Goal: Task Accomplishment & Management: Manage account settings

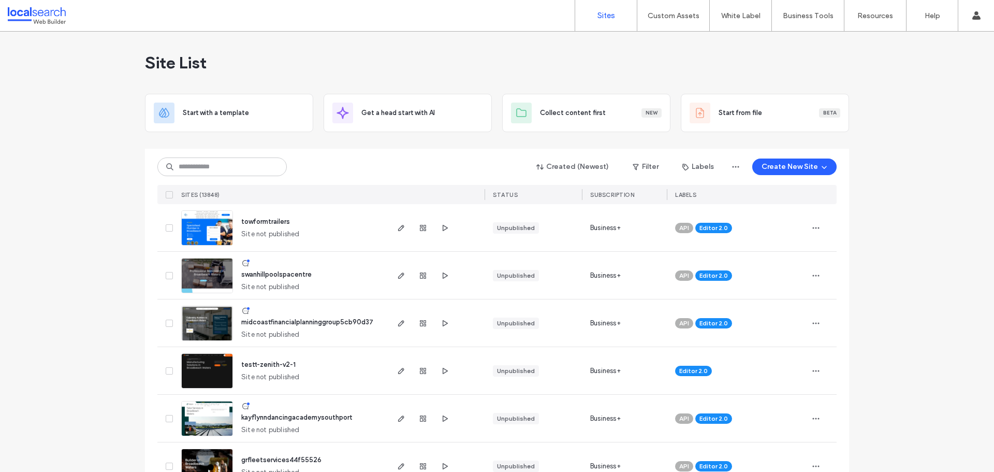
click at [203, 170] on input at bounding box center [221, 166] width 129 height 19
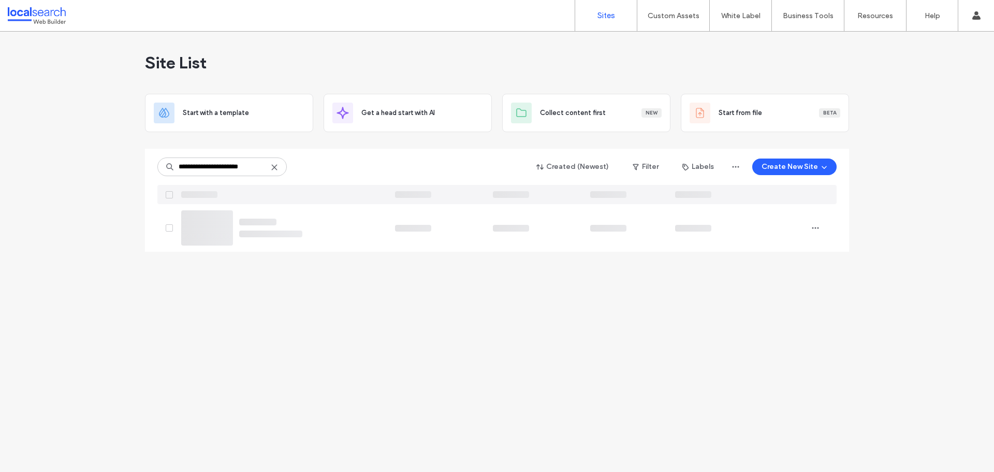
type input "**********"
drag, startPoint x: 335, startPoint y: 377, endPoint x: 310, endPoint y: 352, distance: 35.9
click at [335, 377] on div "**********" at bounding box center [497, 252] width 994 height 440
click at [244, 371] on div "**********" at bounding box center [497, 252] width 994 height 440
click at [201, 232] on img at bounding box center [207, 246] width 51 height 70
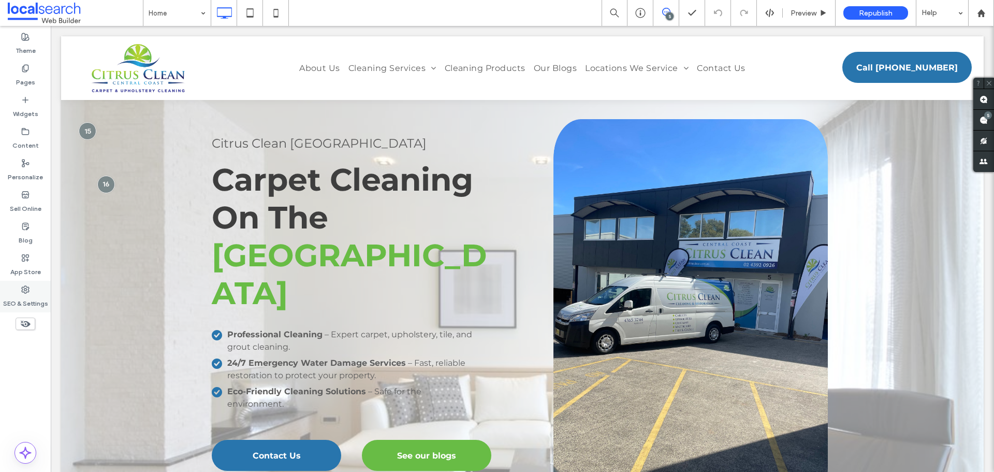
click at [22, 296] on label "SEO & Settings" at bounding box center [25, 300] width 45 height 14
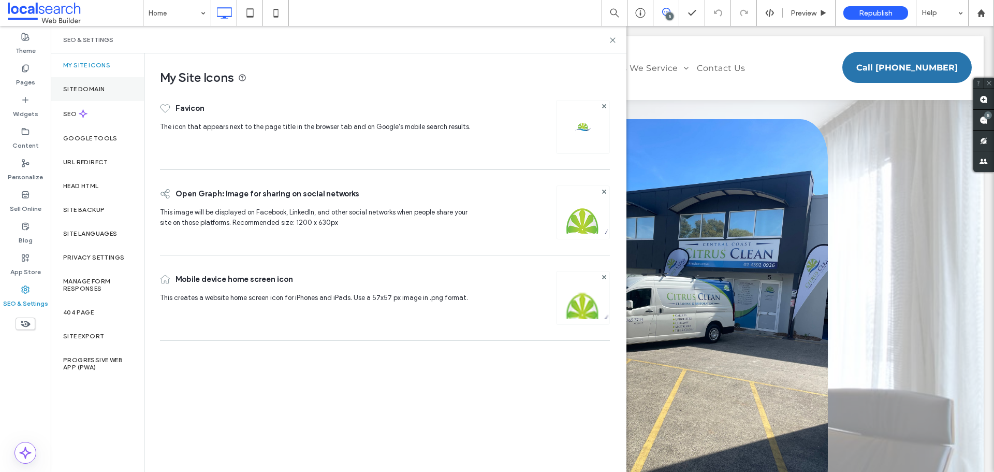
click at [90, 91] on label "Site Domain" at bounding box center [83, 88] width 41 height 7
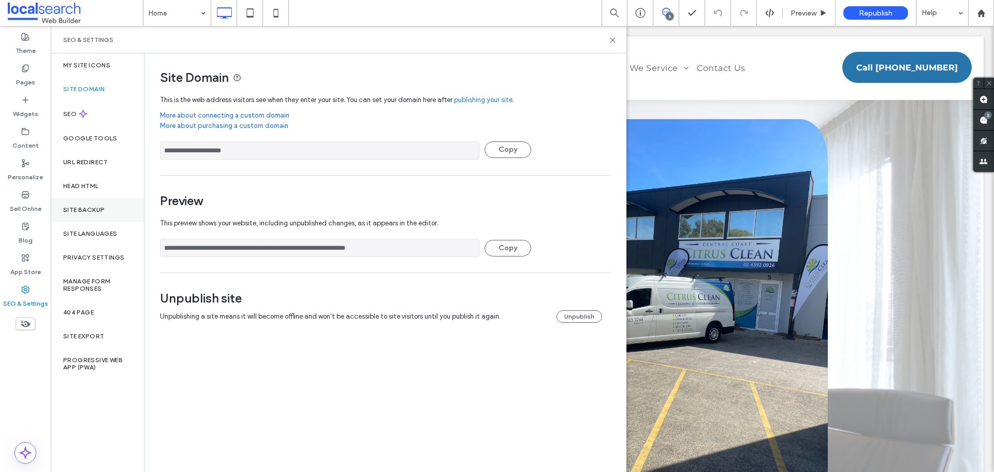
click at [110, 207] on div "Site Backup" at bounding box center [97, 210] width 93 height 24
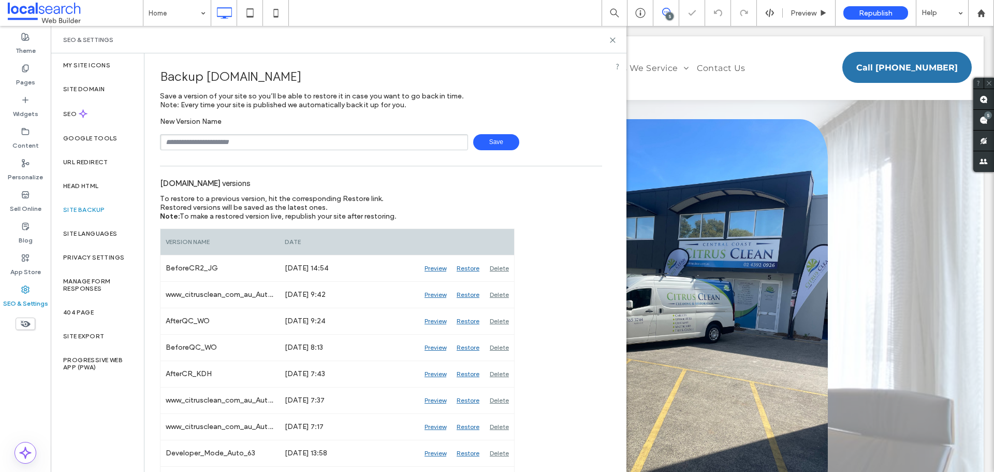
click at [207, 139] on input "text" at bounding box center [314, 142] width 308 height 16
click at [409, 185] on div "www.citrusclean.com.au versions" at bounding box center [381, 182] width 442 height 23
click at [185, 139] on input "text" at bounding box center [314, 142] width 308 height 16
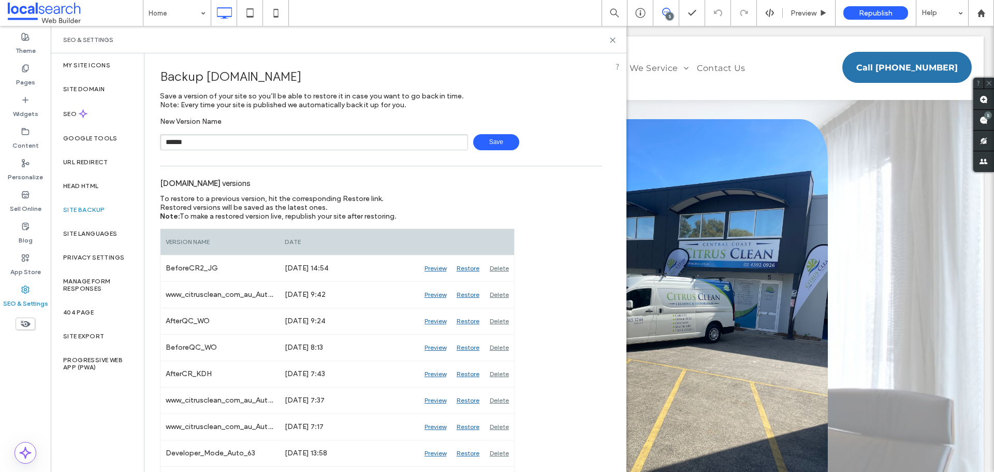
type input "**********"
click at [486, 146] on span "Save" at bounding box center [496, 142] width 46 height 16
click at [615, 39] on icon at bounding box center [613, 40] width 8 height 8
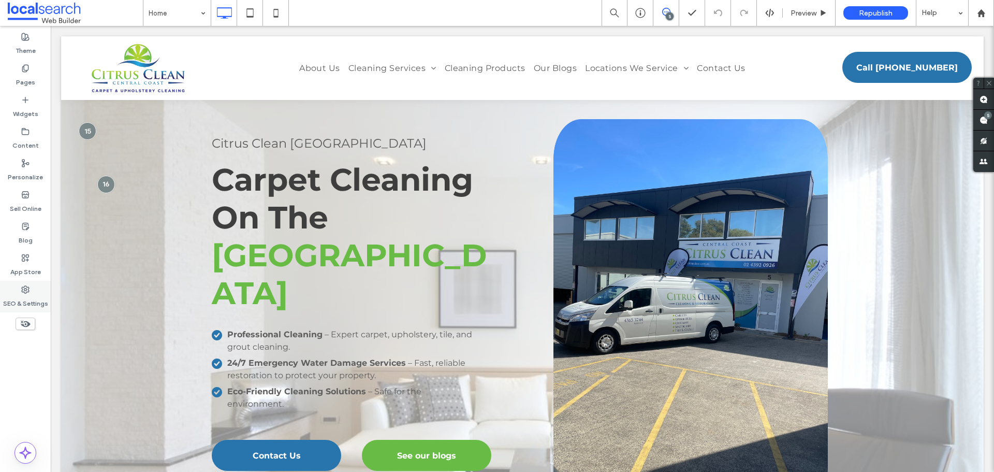
click at [28, 289] on use at bounding box center [25, 289] width 7 height 7
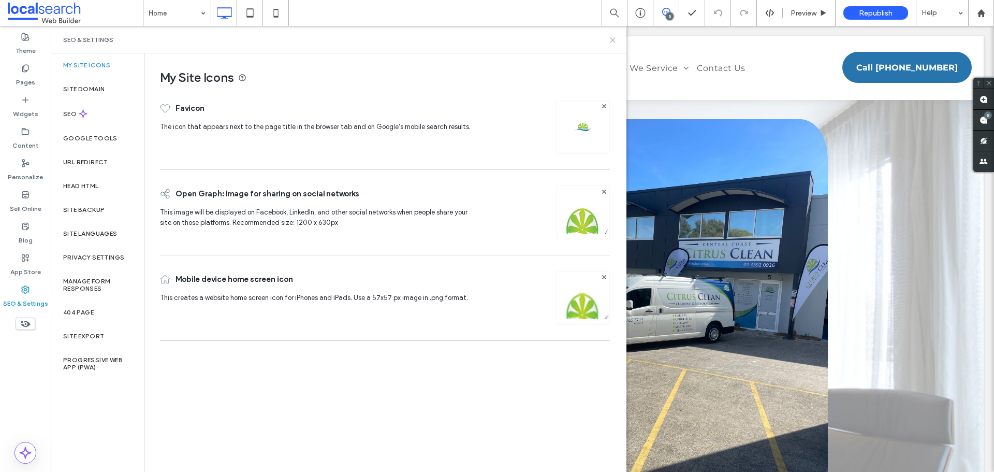
click at [614, 36] on icon at bounding box center [613, 40] width 8 height 8
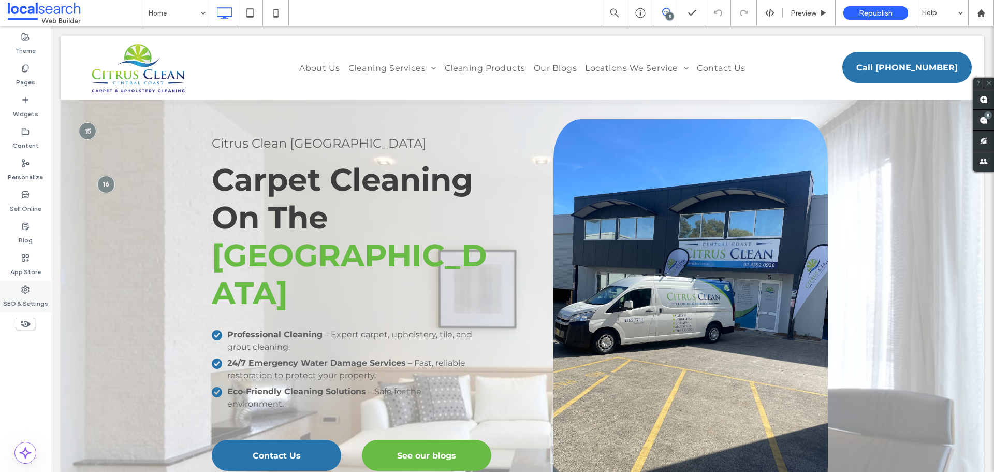
click at [22, 302] on label "SEO & Settings" at bounding box center [25, 300] width 45 height 14
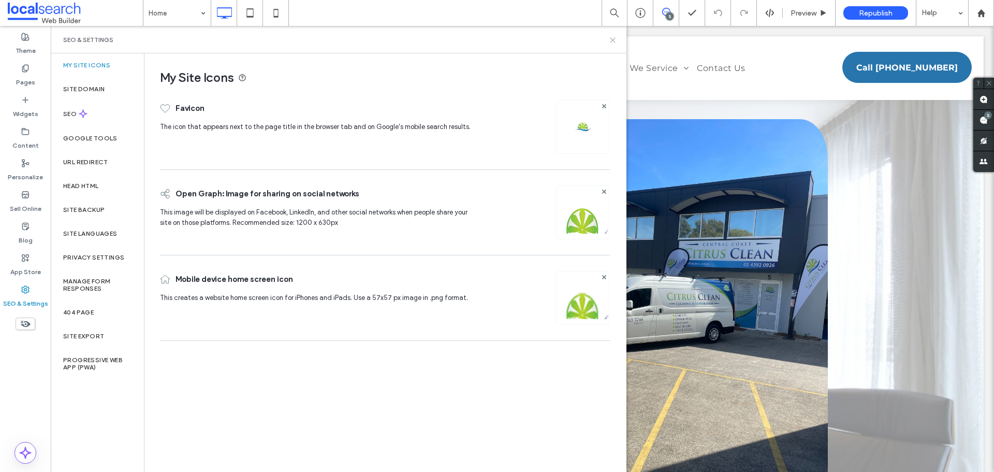
click at [614, 37] on icon at bounding box center [613, 40] width 8 height 8
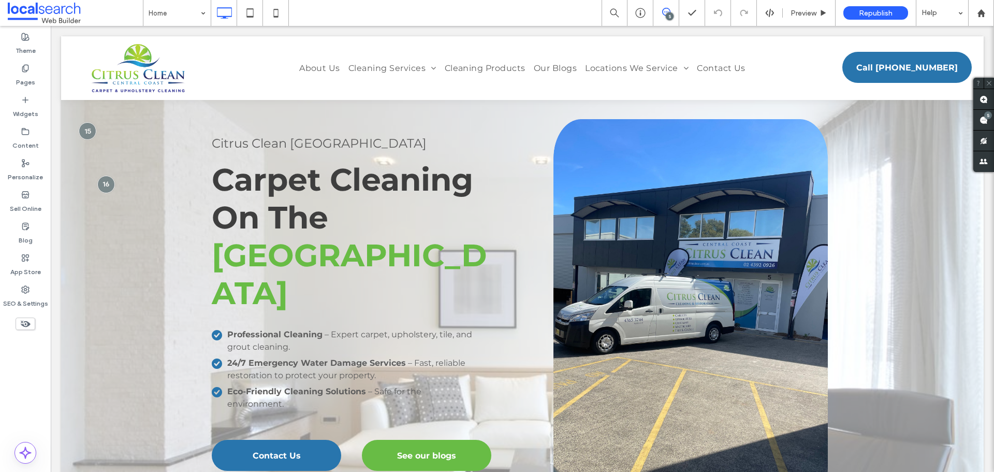
click at [669, 16] on div "5" at bounding box center [670, 16] width 8 height 8
drag, startPoint x: 672, startPoint y: 18, endPoint x: 763, endPoint y: 43, distance: 95.2
click at [672, 18] on div "5" at bounding box center [670, 16] width 8 height 8
click at [983, 119] on use at bounding box center [983, 120] width 8 height 8
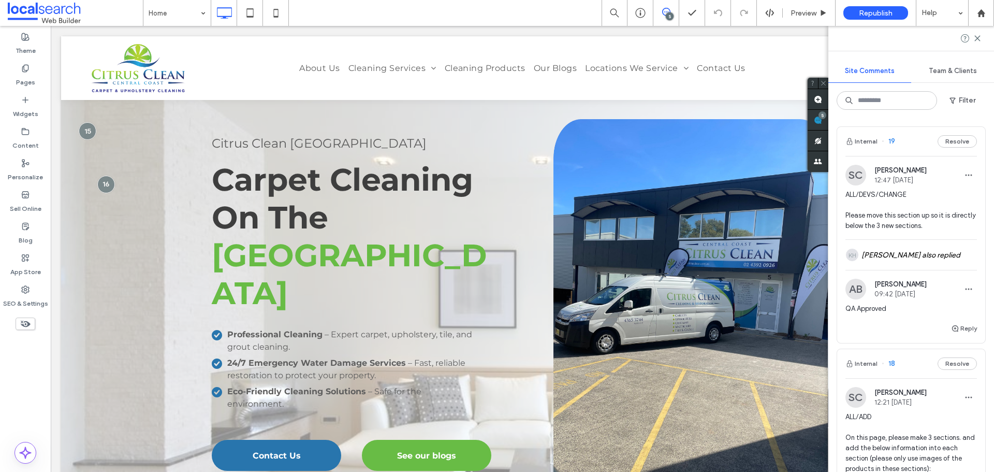
click at [907, 227] on span "ALL/DEVS/CHANGE Please move this section up so it is directly below the 3 new s…" at bounding box center [910, 209] width 131 height 41
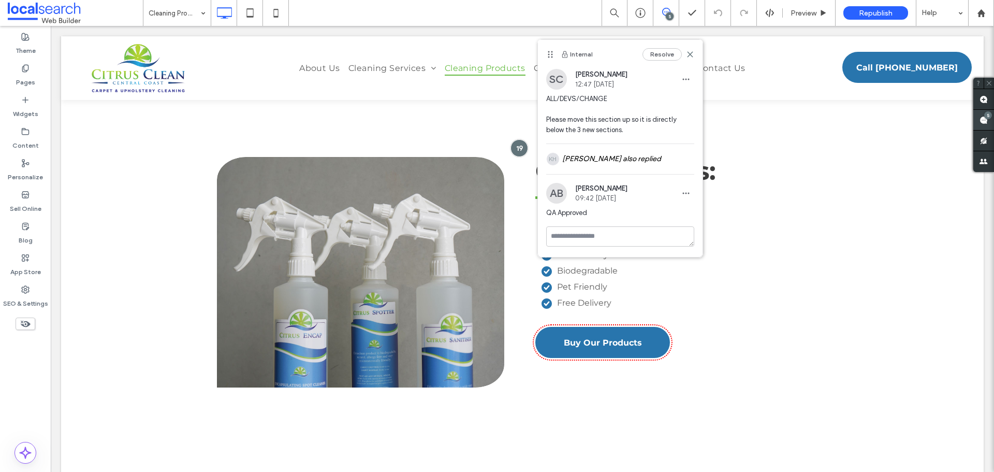
click at [989, 118] on div "5" at bounding box center [988, 115] width 8 height 8
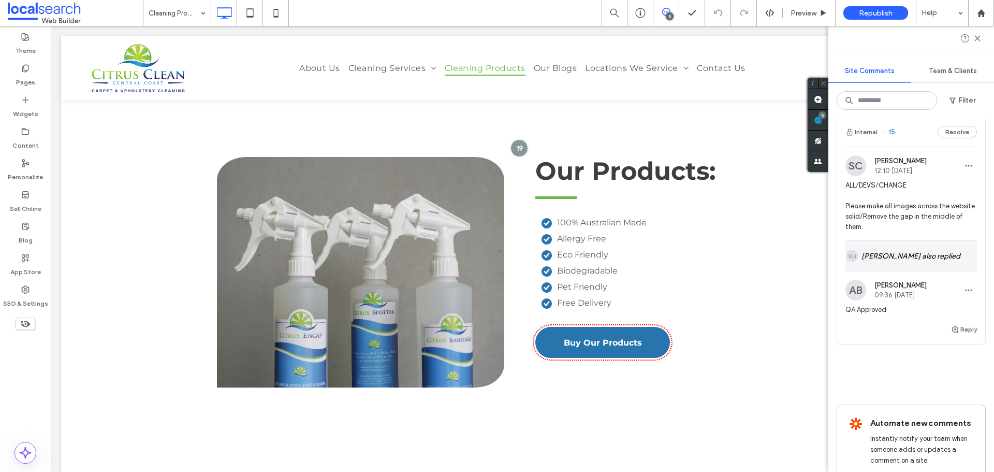
scroll to position [1141, 0]
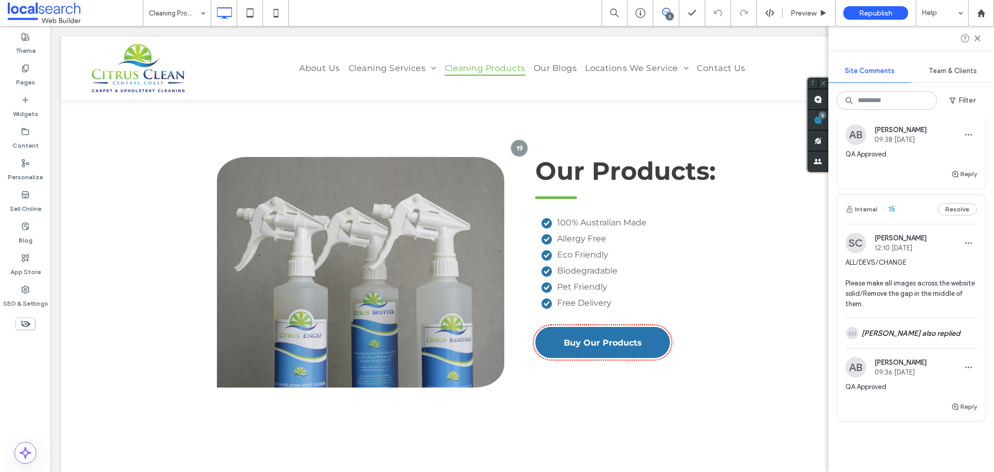
click at [885, 299] on span "ALL/DEVS/CHANGE Please make all images across the website solid/Remove the gap …" at bounding box center [910, 283] width 131 height 52
click at [906, 366] on div at bounding box center [497, 236] width 994 height 472
click at [885, 309] on span "ALL/DEVS/CHANGE Please make all images across the website solid/Remove the gap …" at bounding box center [910, 283] width 131 height 52
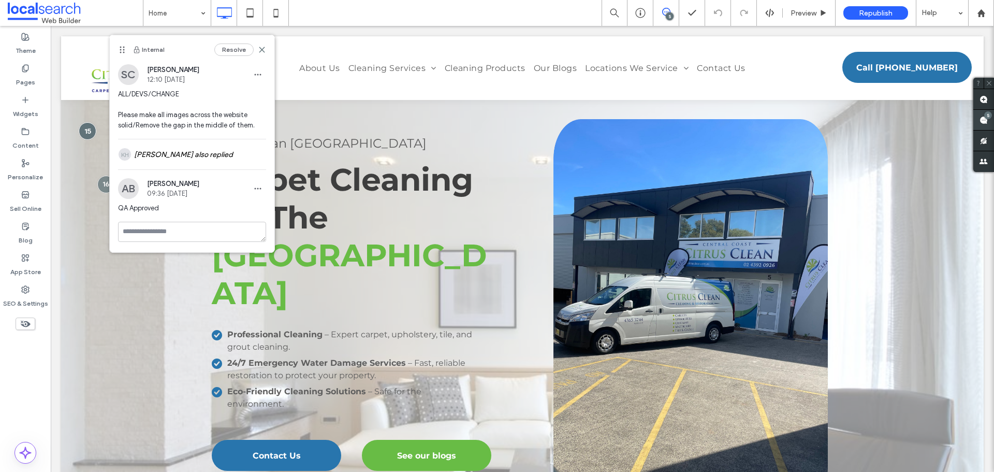
click at [990, 120] on span at bounding box center [983, 120] width 21 height 20
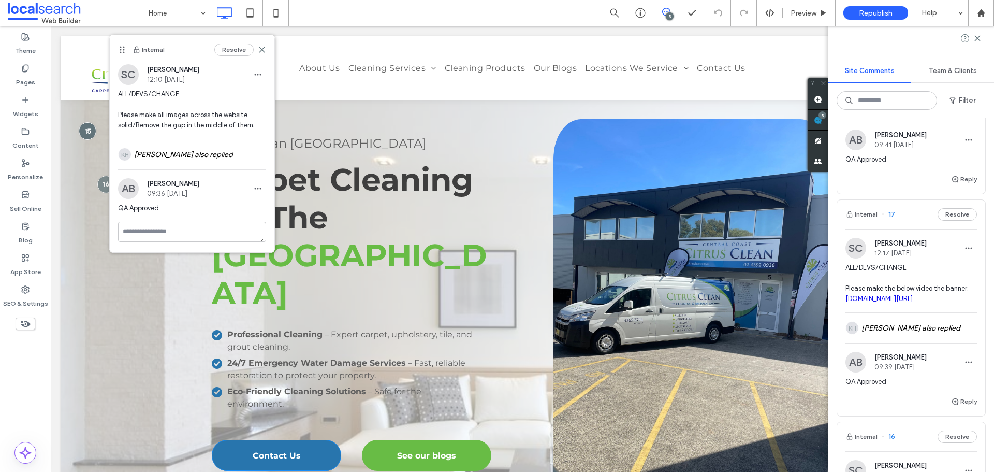
scroll to position [725, 0]
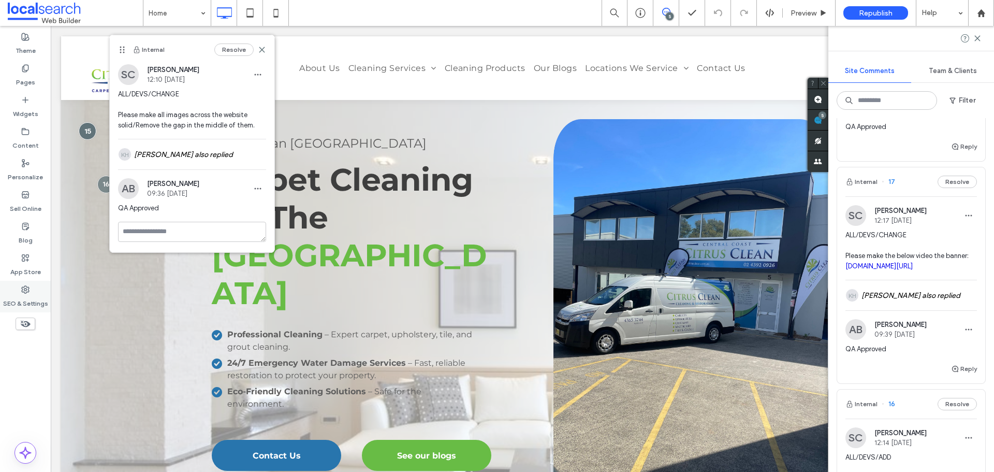
click at [21, 292] on icon at bounding box center [25, 289] width 8 height 8
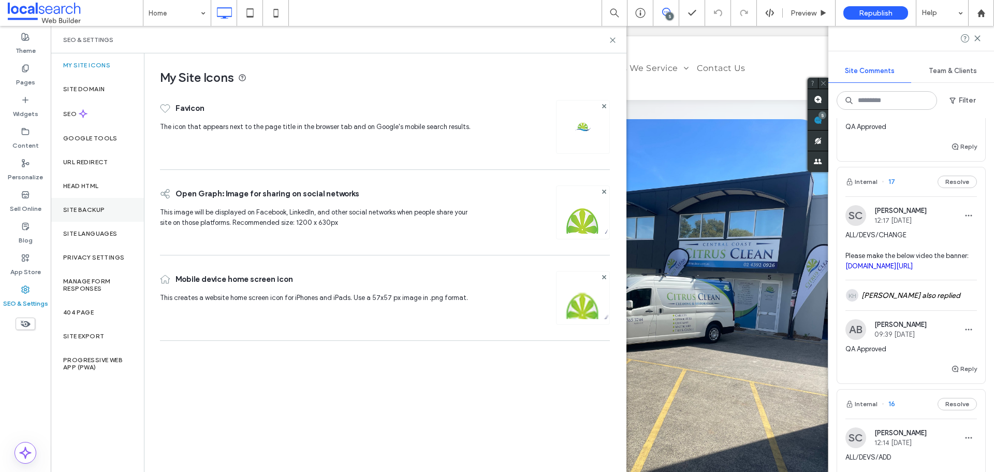
click at [86, 207] on label "Site Backup" at bounding box center [83, 209] width 41 height 7
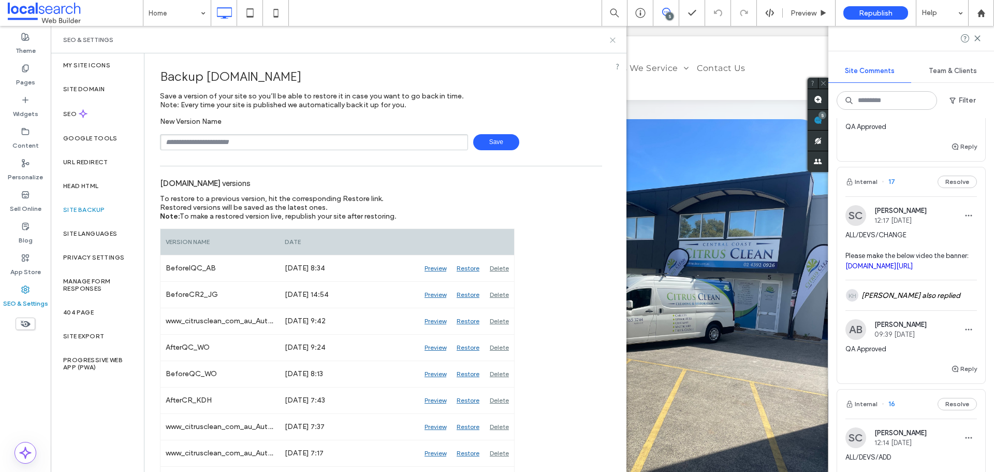
click at [613, 40] on icon at bounding box center [613, 40] width 8 height 8
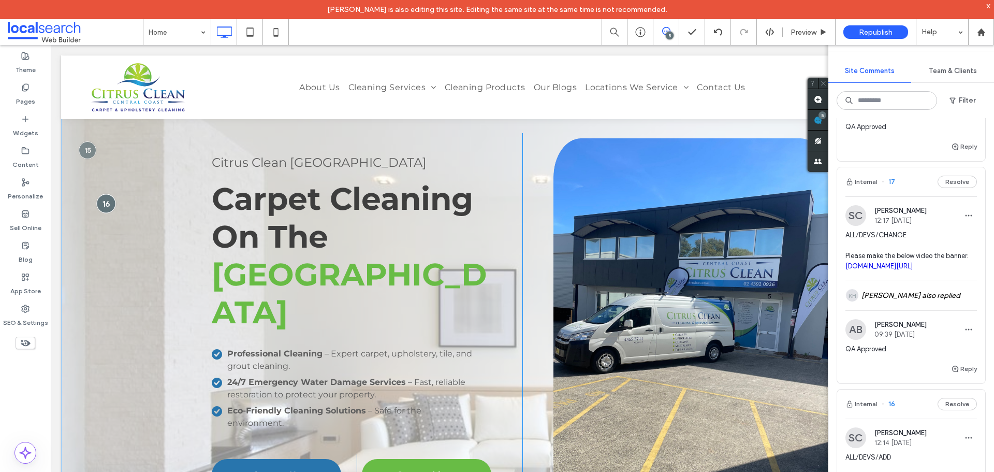
click at [102, 198] on div at bounding box center [105, 203] width 19 height 19
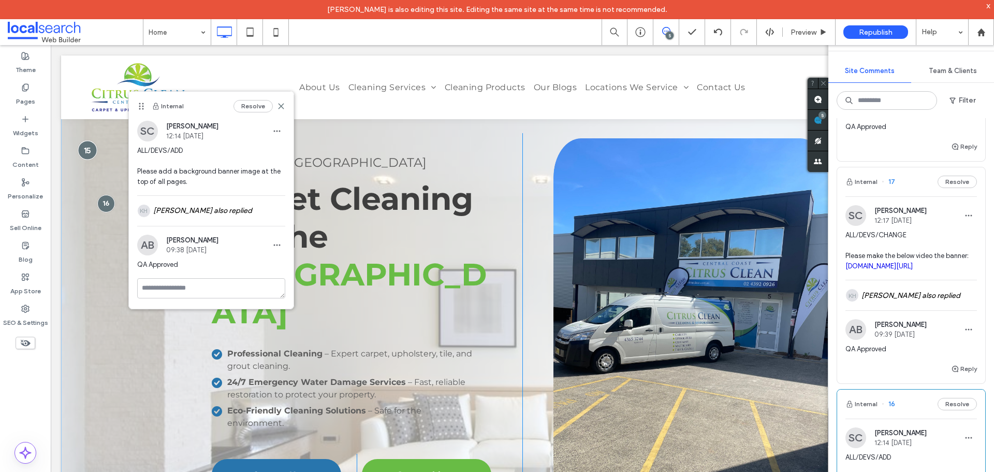
click at [88, 147] on div at bounding box center [87, 149] width 19 height 19
click at [105, 200] on div at bounding box center [105, 203] width 19 height 19
click at [109, 299] on div "Citrus Clean Central Coast Carpet Cleaning On The Central Coast Professional Cl…" at bounding box center [522, 339] width 922 height 569
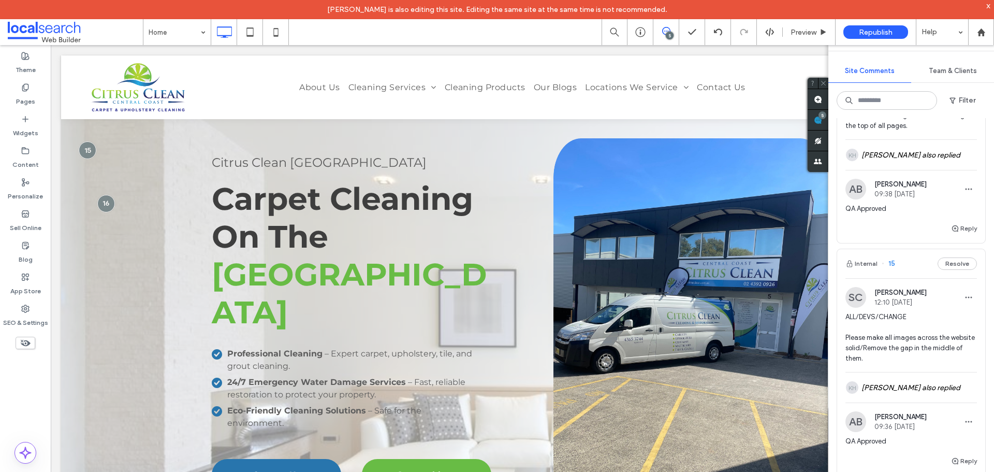
scroll to position [1242, 0]
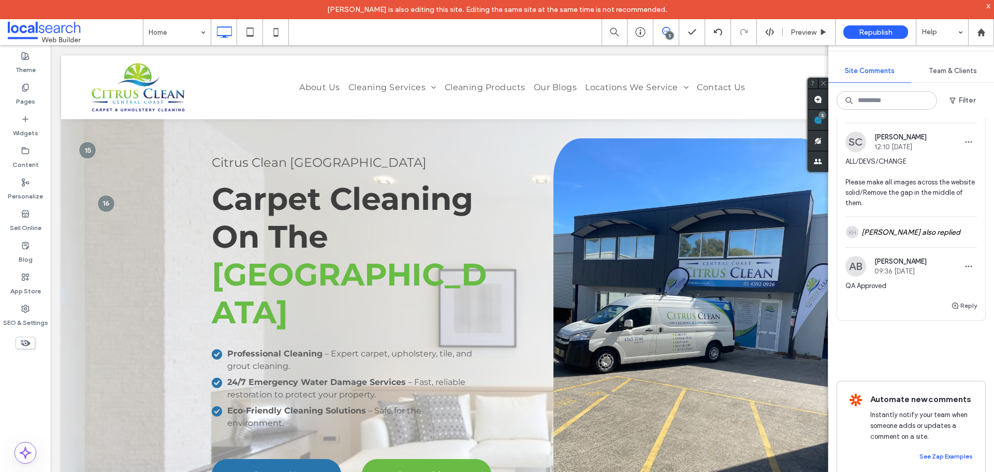
click at [891, 208] on span "ALL/DEVS/CHANGE Please make all images across the website solid/Remove the gap …" at bounding box center [910, 182] width 131 height 52
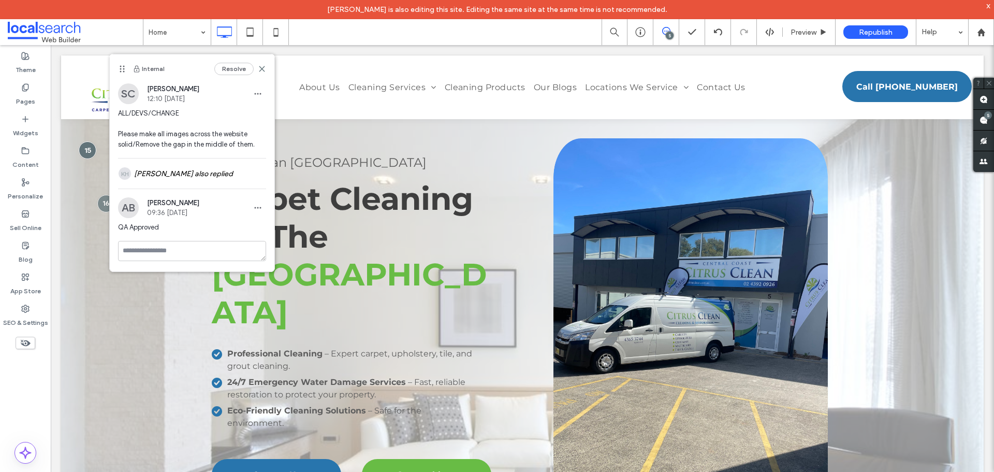
scroll to position [0, 0]
click at [34, 311] on div "SEO & Settings" at bounding box center [25, 316] width 51 height 32
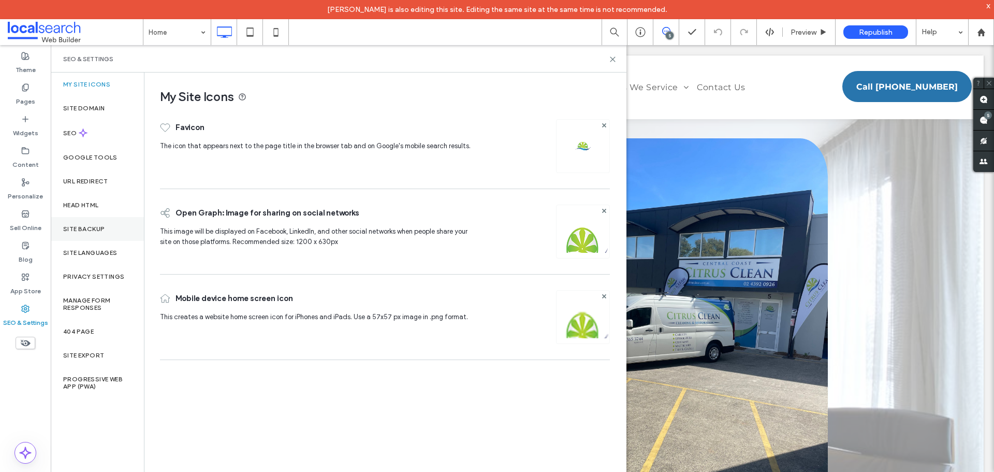
click at [92, 228] on label "Site Backup" at bounding box center [83, 228] width 41 height 7
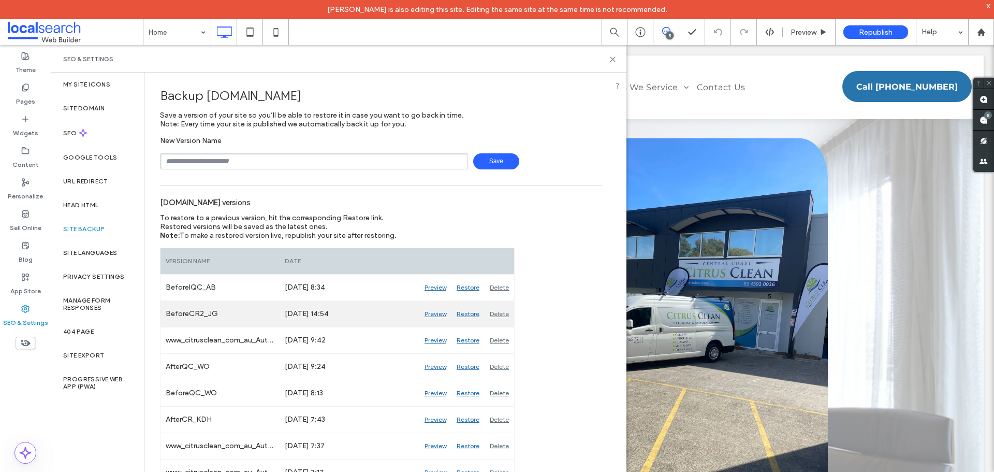
click at [435, 315] on div "Preview" at bounding box center [435, 314] width 32 height 26
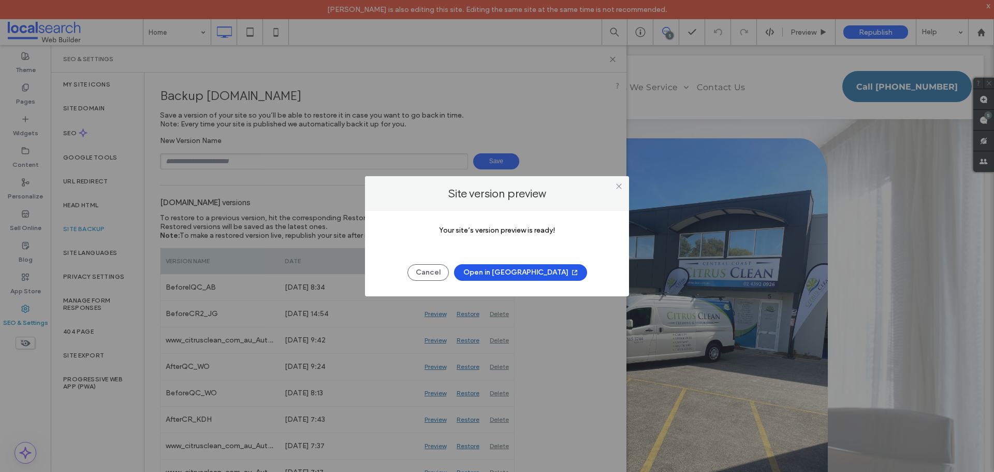
click at [499, 275] on button "Open in New Tab" at bounding box center [520, 272] width 133 height 17
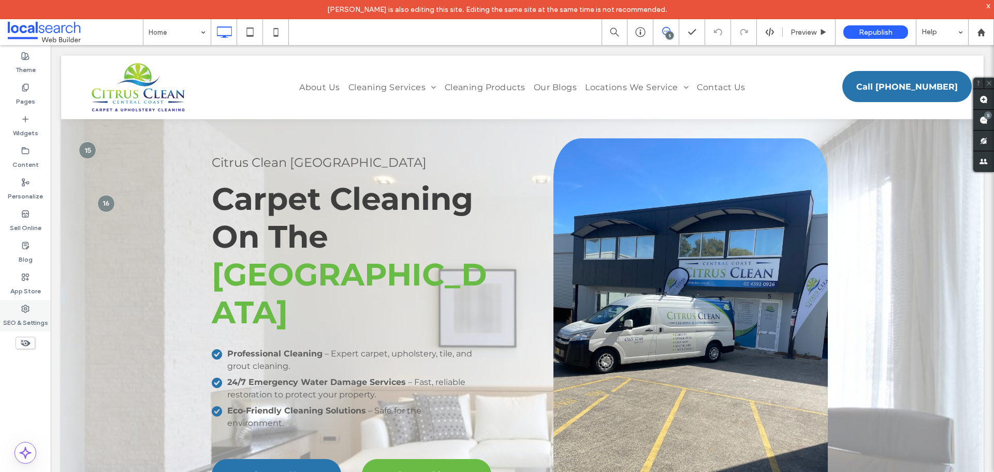
click at [26, 316] on label "SEO & Settings" at bounding box center [25, 320] width 45 height 14
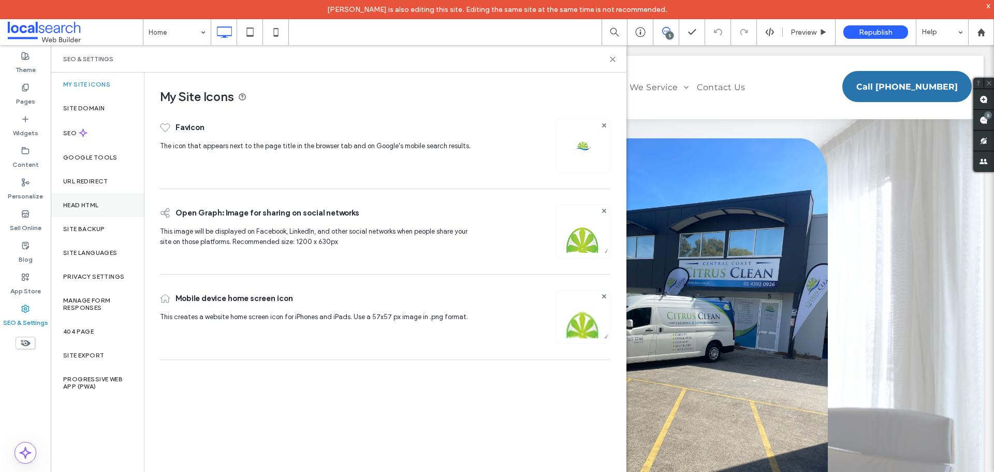
drag, startPoint x: 90, startPoint y: 225, endPoint x: 122, endPoint y: 198, distance: 41.9
click at [90, 226] on label "Site Backup" at bounding box center [83, 228] width 41 height 7
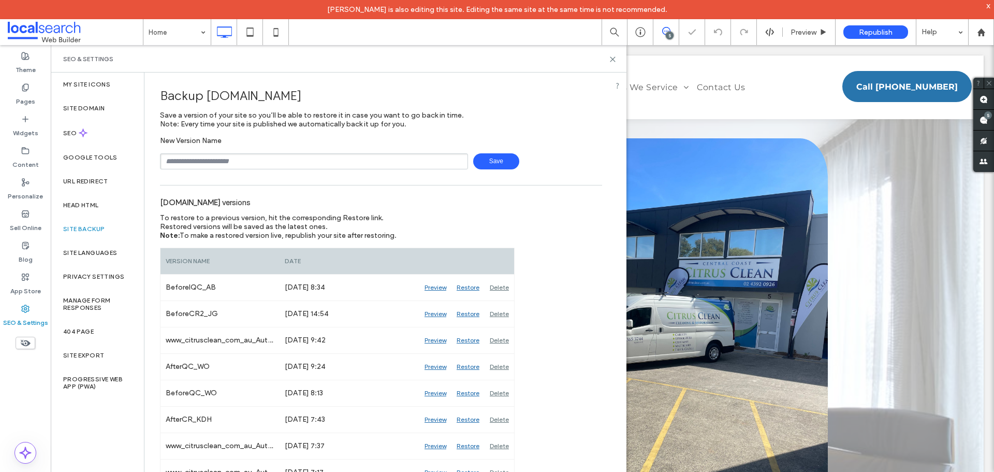
click at [202, 158] on input "text" at bounding box center [314, 161] width 308 height 16
type input "**********"
click at [495, 163] on span "Save" at bounding box center [496, 161] width 46 height 16
click at [613, 58] on use at bounding box center [612, 59] width 5 height 5
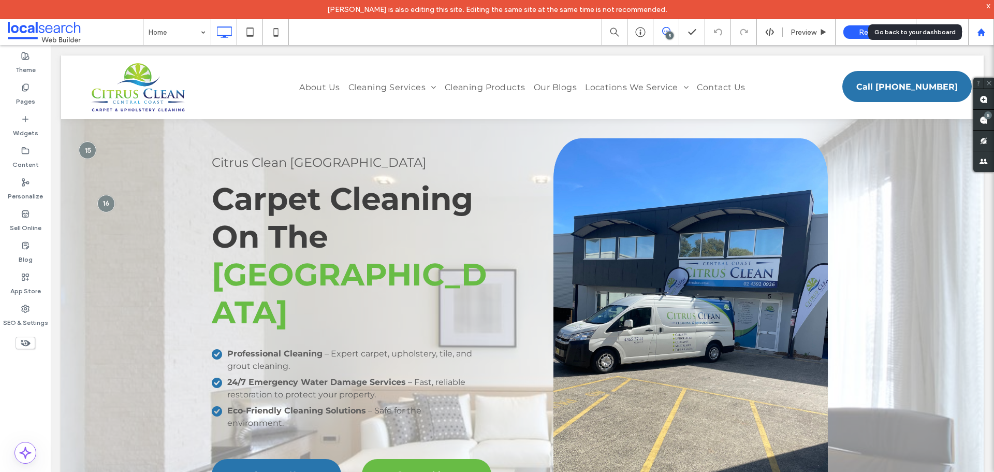
click at [976, 32] on div at bounding box center [980, 32] width 25 height 9
